Goal: Information Seeking & Learning: Find specific fact

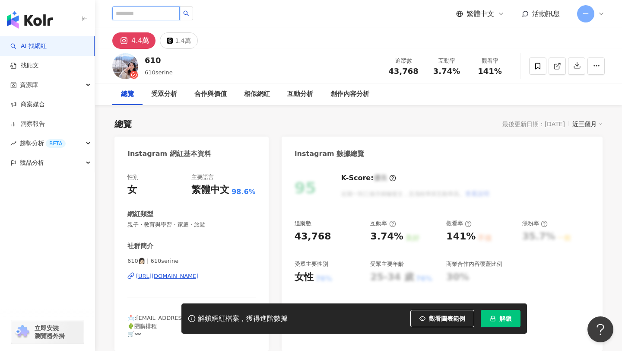
click at [161, 14] on input "search" at bounding box center [145, 13] width 67 height 14
type input "**"
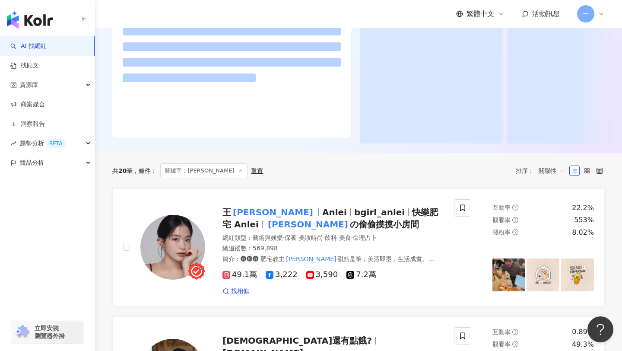
scroll to position [170, 0]
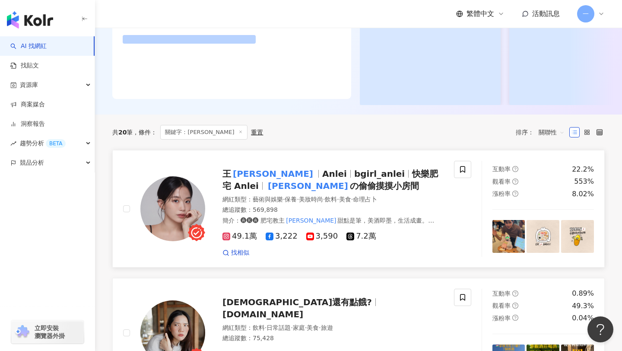
click at [248, 176] on mark "安蕾" at bounding box center [273, 174] width 84 height 14
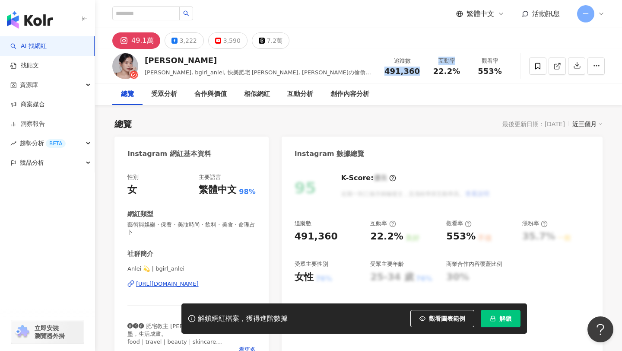
drag, startPoint x: 389, startPoint y: 71, endPoint x: 424, endPoint y: 70, distance: 35.0
click at [424, 70] on div "追蹤數 491,360" at bounding box center [402, 66] width 46 height 19
click at [385, 72] on div "追蹤數 491,360" at bounding box center [402, 66] width 46 height 19
drag, startPoint x: 386, startPoint y: 70, endPoint x: 418, endPoint y: 70, distance: 32.4
click at [419, 70] on div "追蹤數 491,360" at bounding box center [402, 66] width 46 height 19
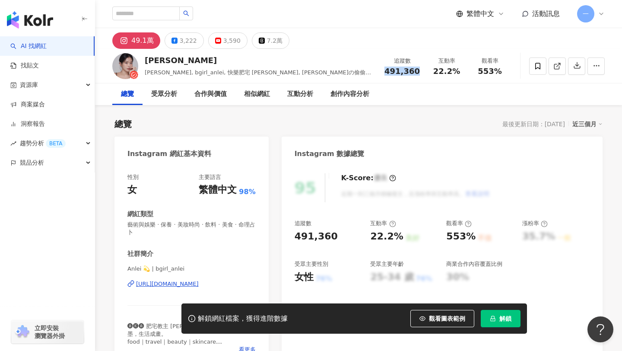
copy span "491,360"
